Goal: Check status

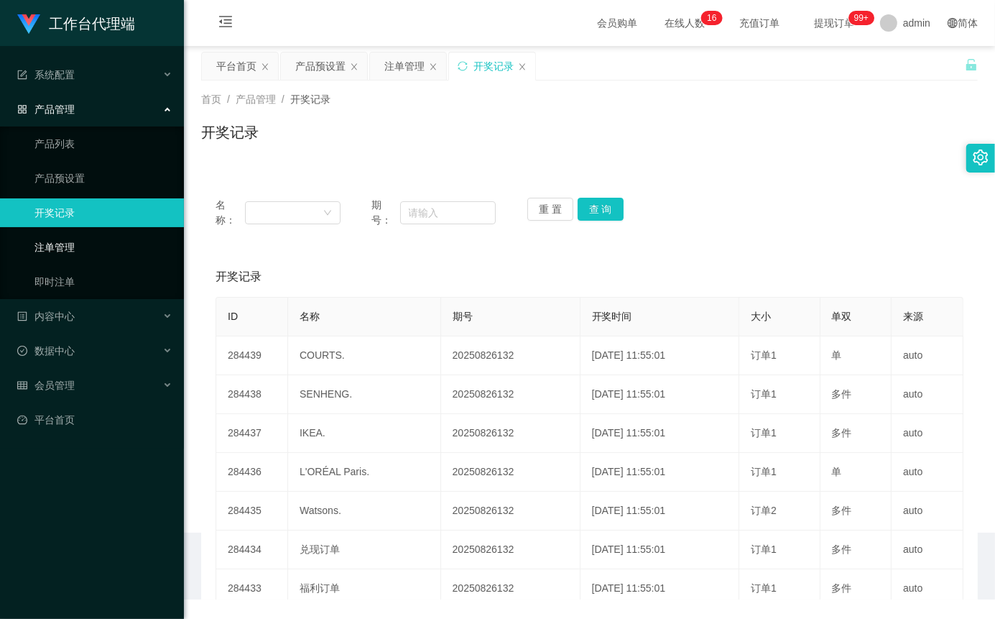
click at [68, 251] on link "注单管理" at bounding box center [103, 247] width 138 height 29
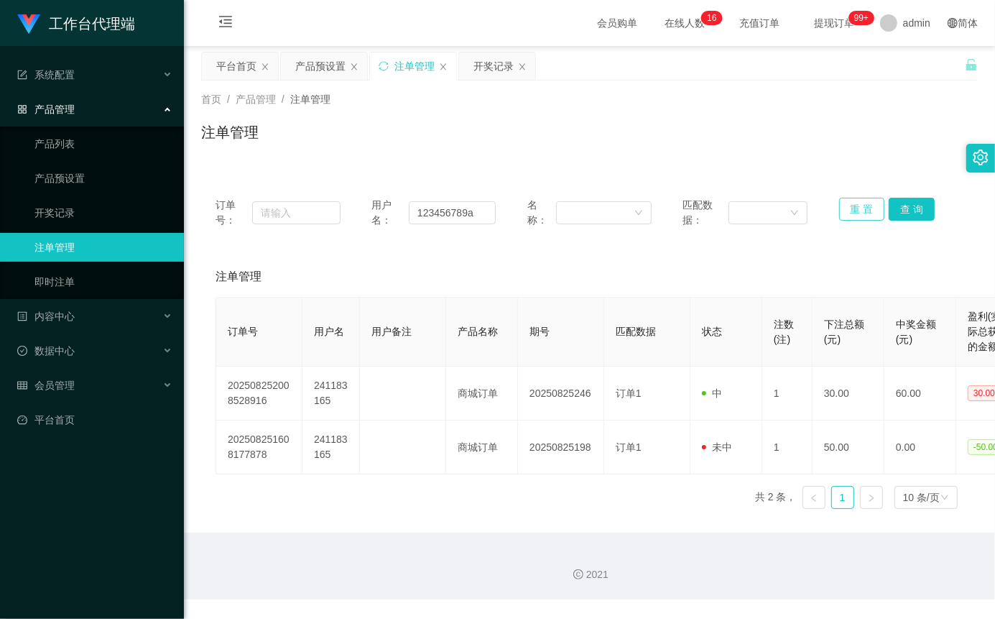
click at [856, 217] on button "重 置" at bounding box center [862, 209] width 46 height 23
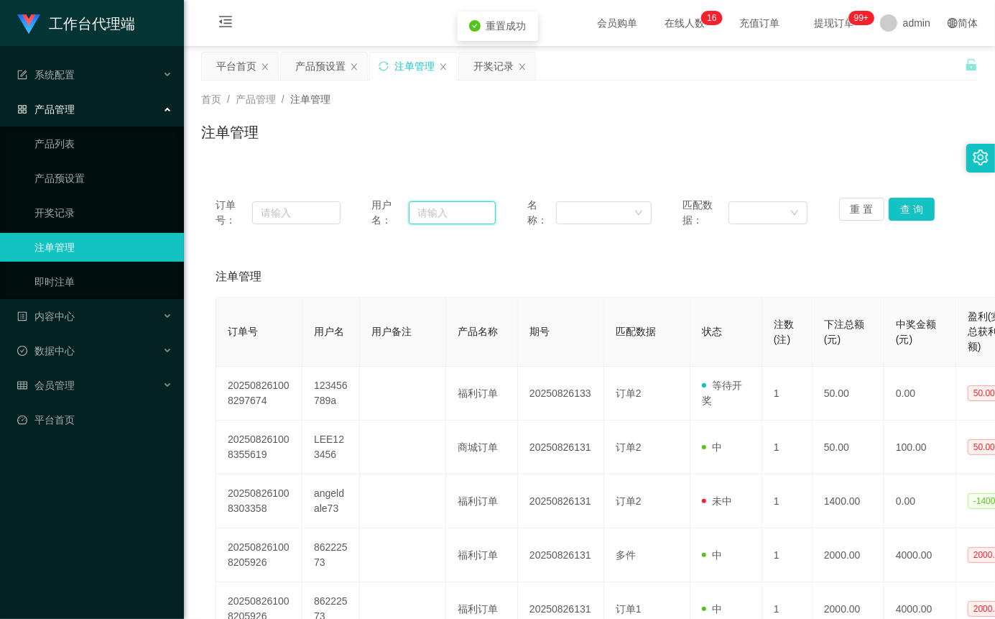
click at [454, 213] on input "text" at bounding box center [452, 212] width 87 height 23
paste input "123456789a"
type input "123456789a"
click at [910, 205] on button "查 询" at bounding box center [912, 209] width 46 height 23
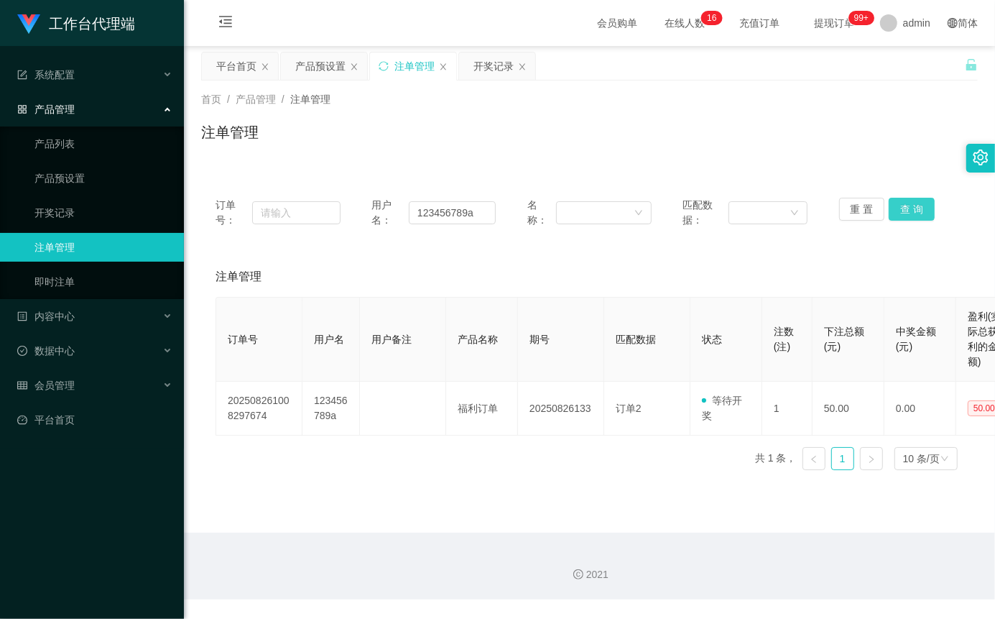
click at [910, 213] on button "查 询" at bounding box center [912, 209] width 46 height 23
click at [930, 208] on div "重 置 查 询" at bounding box center [901, 213] width 125 height 30
click at [926, 211] on button "查 询" at bounding box center [912, 209] width 46 height 23
click at [926, 211] on button "查 询" at bounding box center [920, 209] width 62 height 23
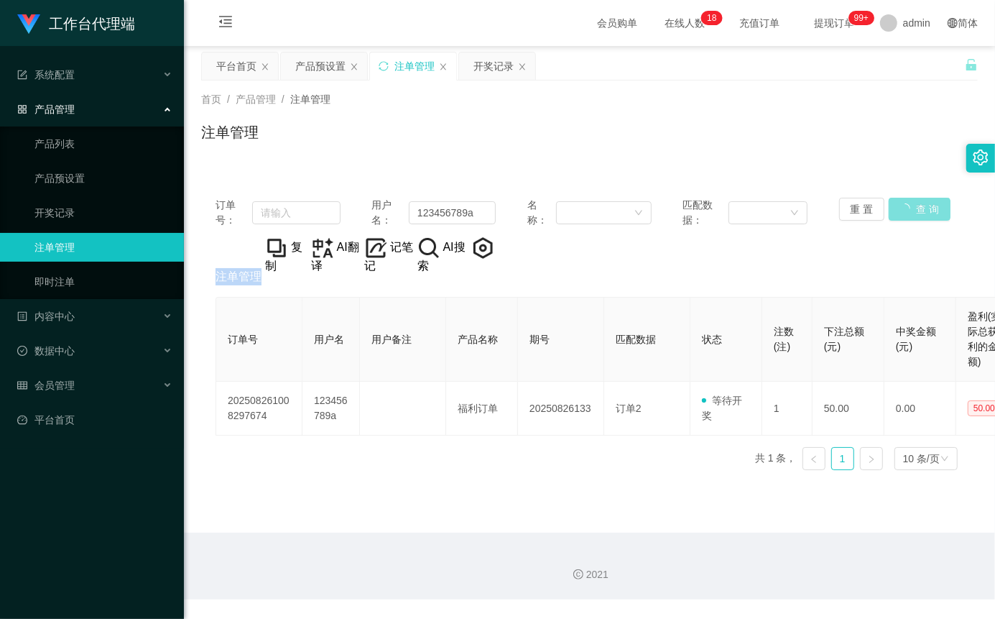
click at [926, 211] on div "重 置 查 询" at bounding box center [901, 213] width 125 height 30
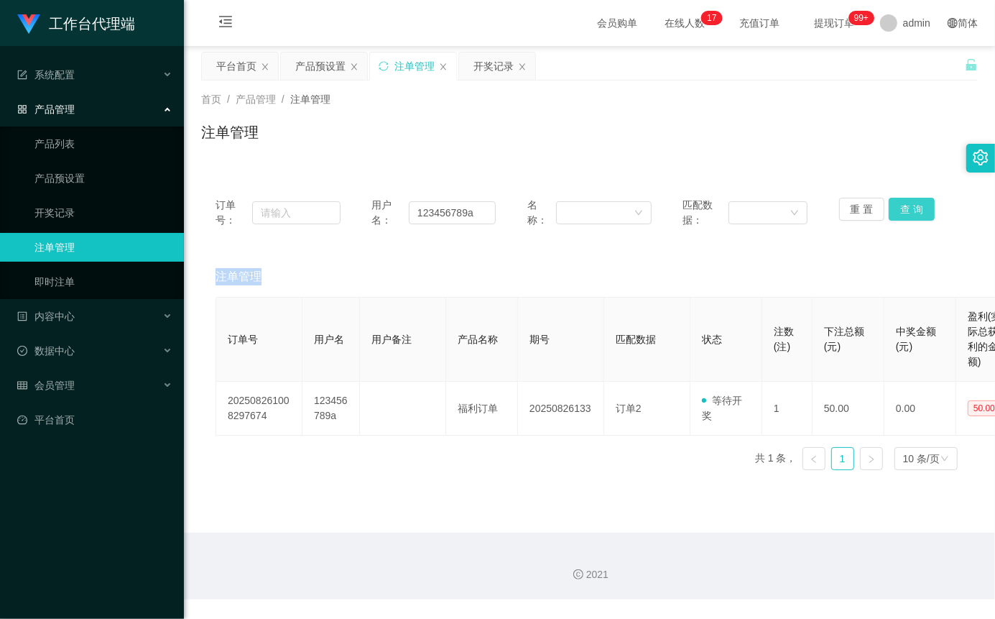
click at [910, 211] on button "查 询" at bounding box center [912, 209] width 46 height 23
click at [933, 209] on div "重 置 查 询" at bounding box center [901, 213] width 125 height 30
click at [920, 212] on button "查 询" at bounding box center [912, 209] width 46 height 23
click at [918, 213] on button "查 询" at bounding box center [912, 209] width 46 height 23
